Goal: Obtain resource: Obtain resource

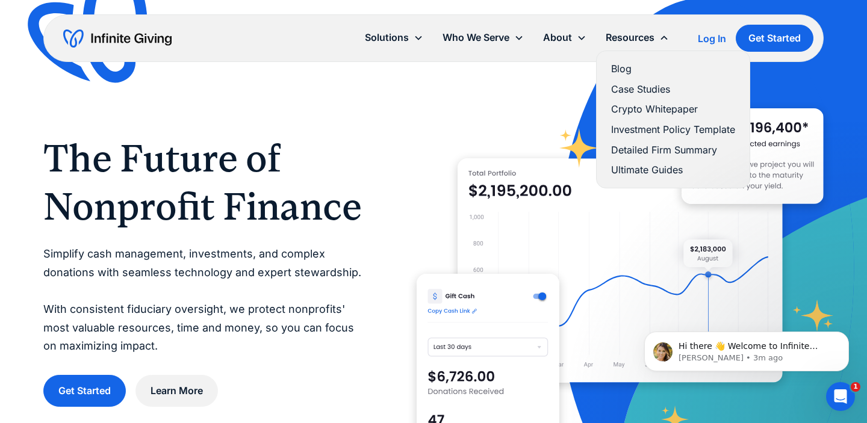
click at [670, 127] on link "Investment Policy Template" at bounding box center [673, 130] width 124 height 16
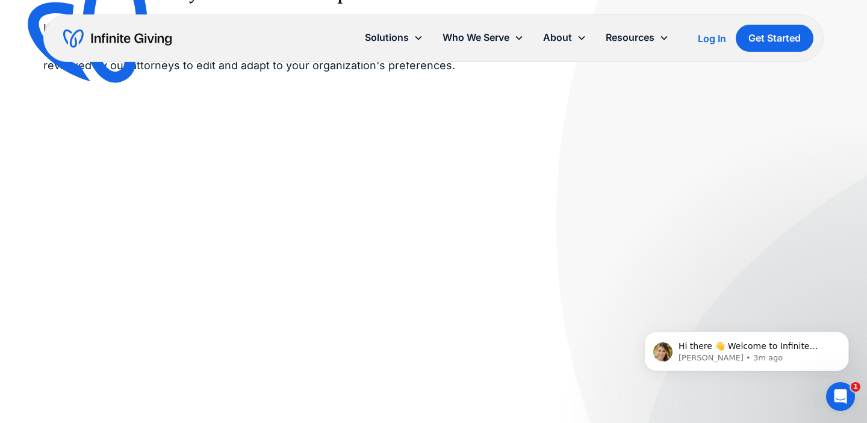
scroll to position [134, 0]
click at [567, 90] on link "Services" at bounding box center [567, 89] width 39 height 16
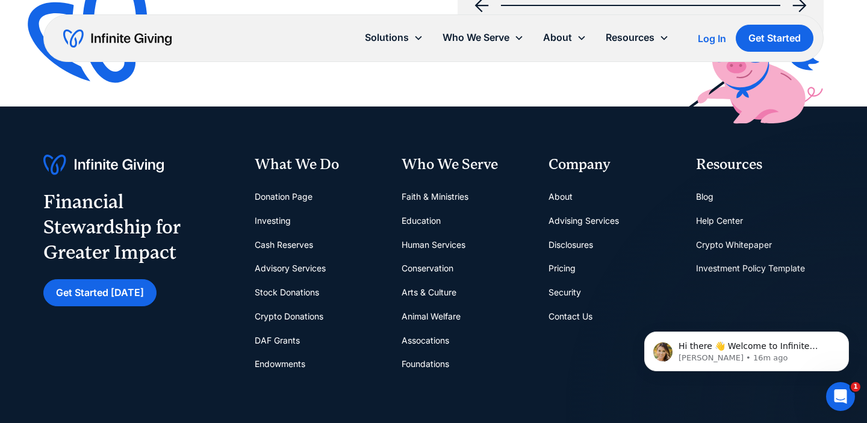
scroll to position [2036, 0]
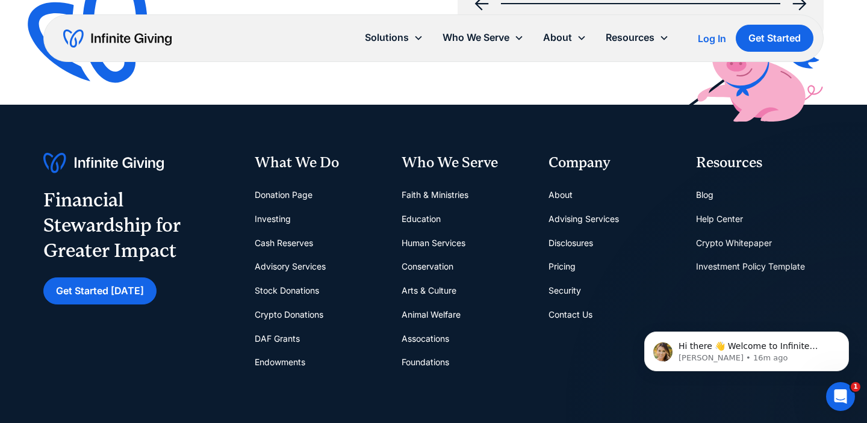
click at [558, 265] on link "Pricing" at bounding box center [561, 267] width 27 height 24
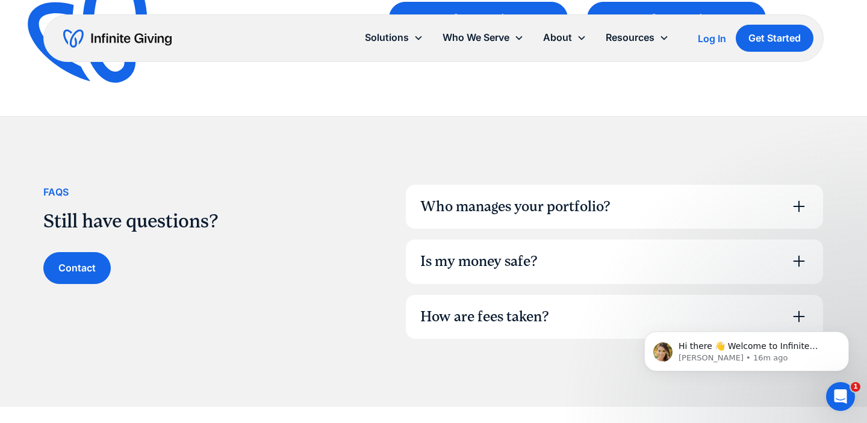
scroll to position [734, 0]
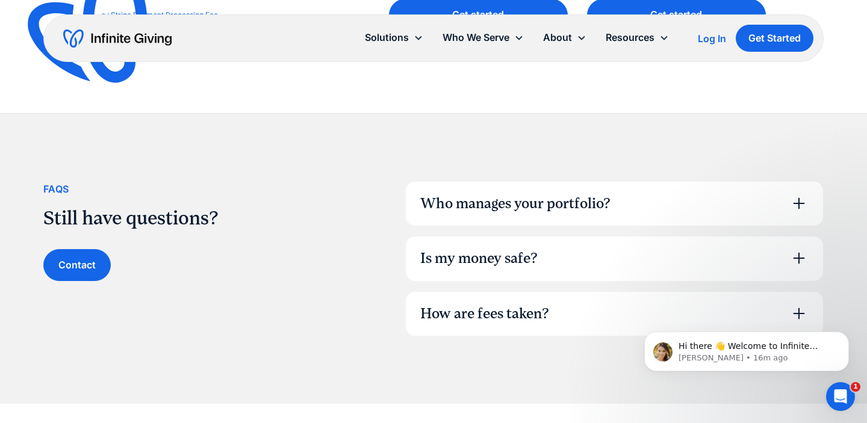
click at [799, 263] on icon at bounding box center [798, 258] width 11 height 11
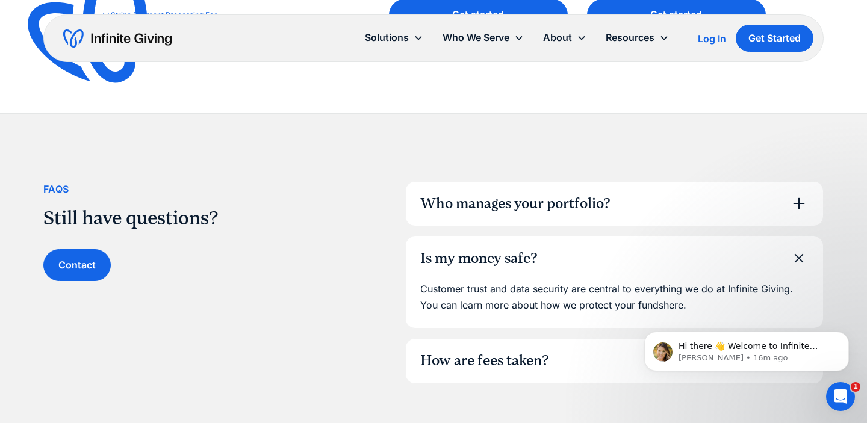
click at [795, 261] on icon at bounding box center [798, 258] width 27 height 27
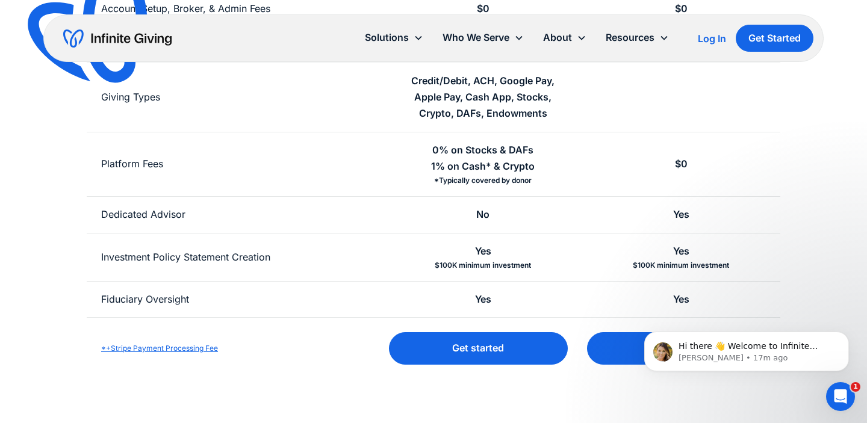
scroll to position [0, 0]
